Goal: Information Seeking & Learning: Learn about a topic

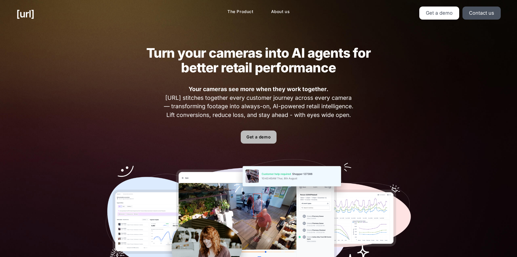
click at [256, 135] on link "Get a demo" at bounding box center [259, 136] width 36 height 13
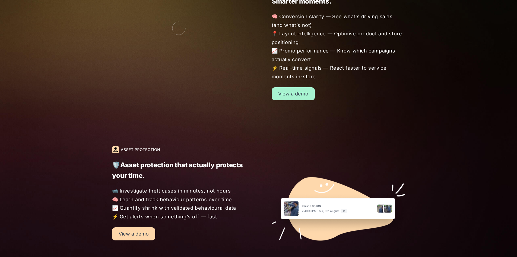
scroll to position [597, 0]
